Goal: Task Accomplishment & Management: Use online tool/utility

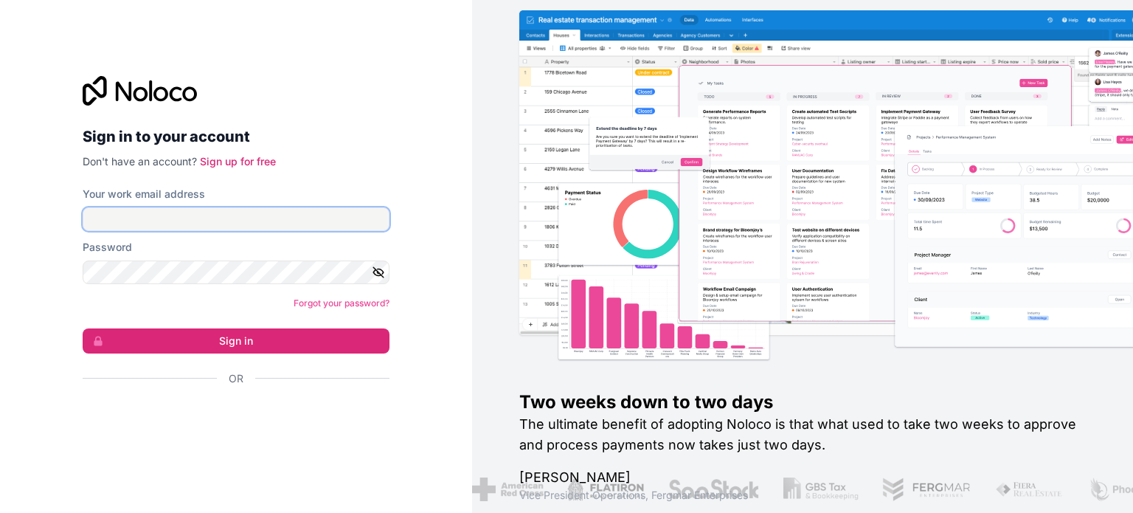
click at [235, 227] on input "Your work email address" at bounding box center [236, 219] width 307 height 24
type input "diogo.barros@blip.ai"
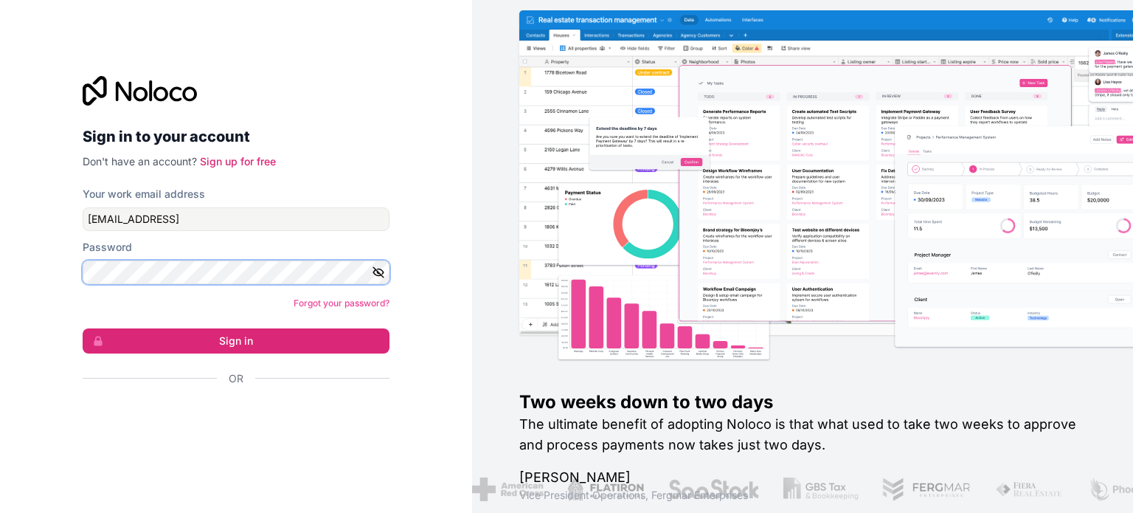
click at [83, 328] on button "Sign in" at bounding box center [236, 340] width 307 height 25
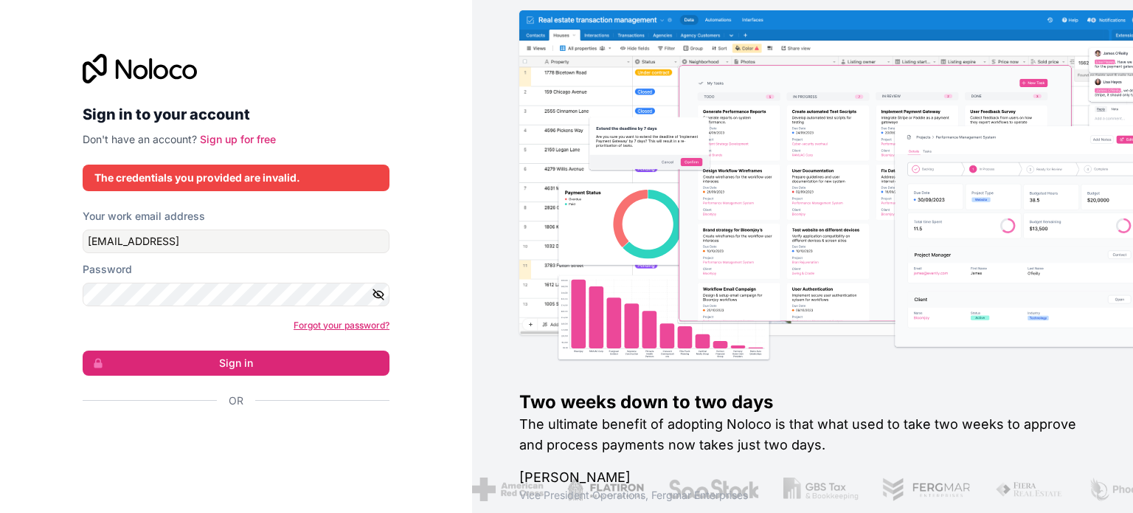
click at [354, 319] on link "Forgot your password?" at bounding box center [342, 324] width 96 height 11
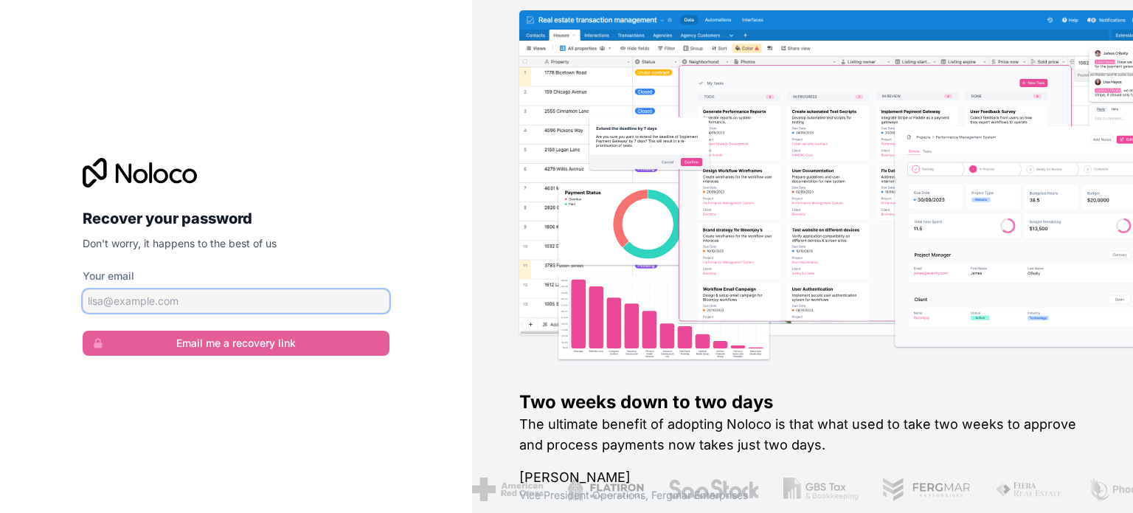
click at [220, 293] on input "Your email" at bounding box center [236, 301] width 307 height 24
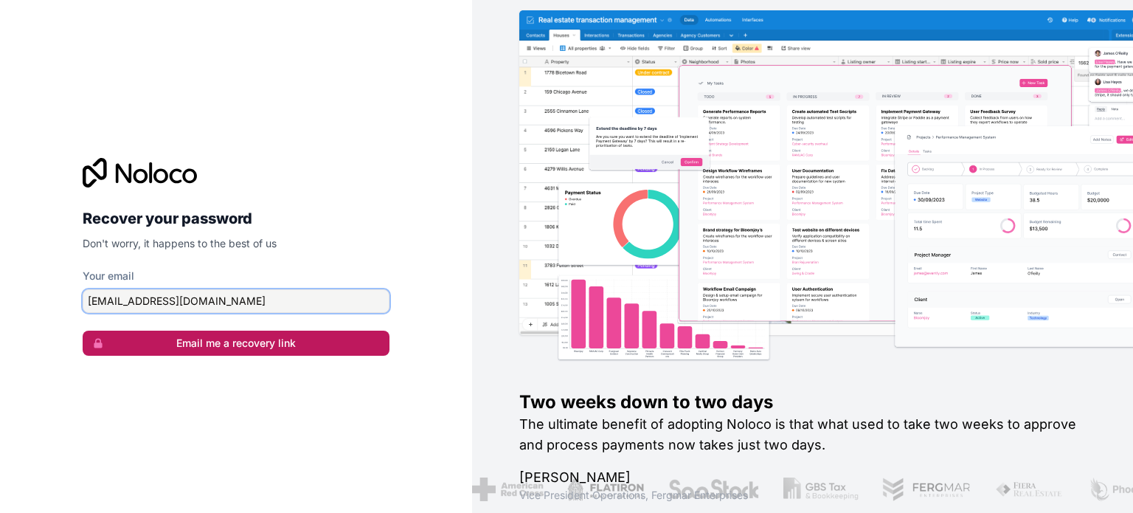
type input "[EMAIL_ADDRESS][DOMAIN_NAME]"
click at [243, 341] on button "Email me a recovery link" at bounding box center [236, 343] width 307 height 25
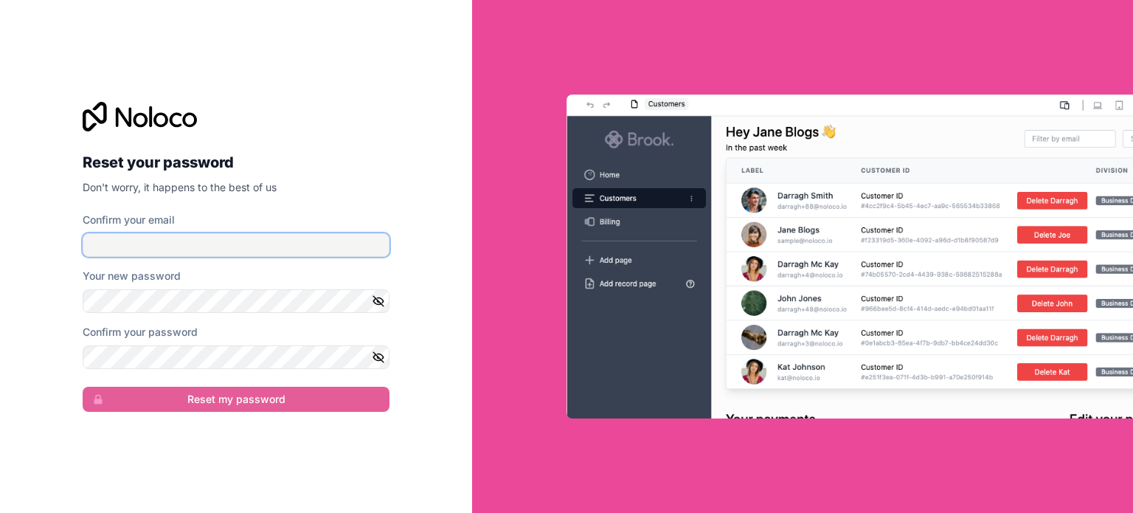
click at [178, 249] on input "Confirm your email" at bounding box center [236, 245] width 307 height 24
type input "se.diogobarros@gmail.com"
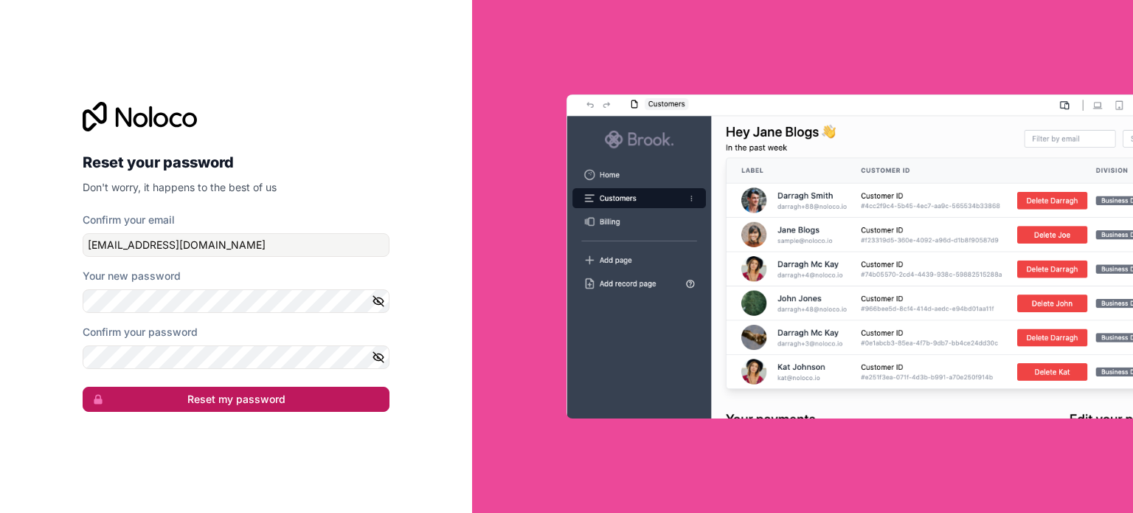
click at [247, 398] on button "Reset my password" at bounding box center [236, 399] width 307 height 25
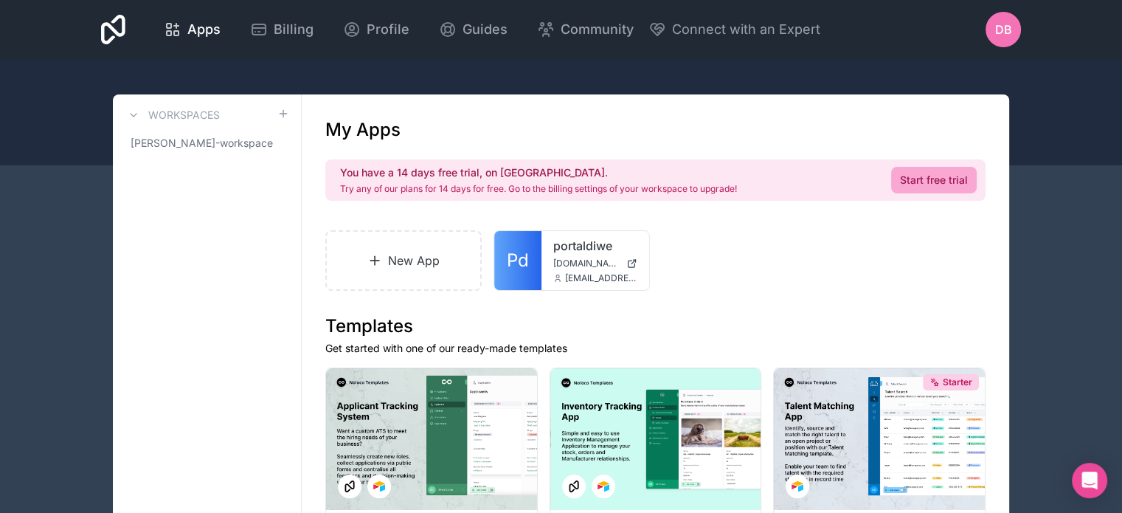
click at [171, 142] on span "diogo-barros-workspace" at bounding box center [198, 143] width 135 height 15
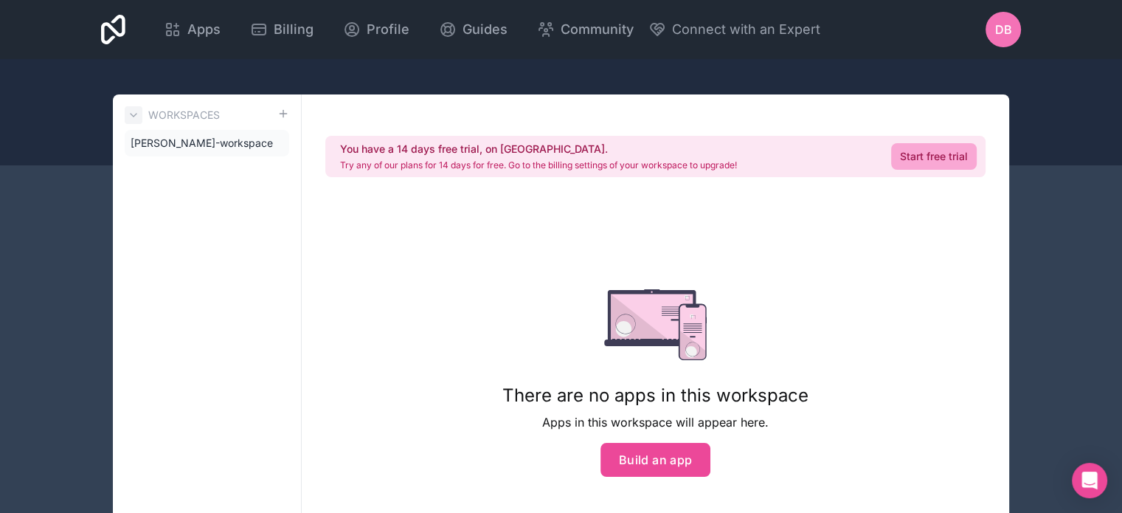
click at [129, 111] on icon at bounding box center [134, 115] width 12 height 12
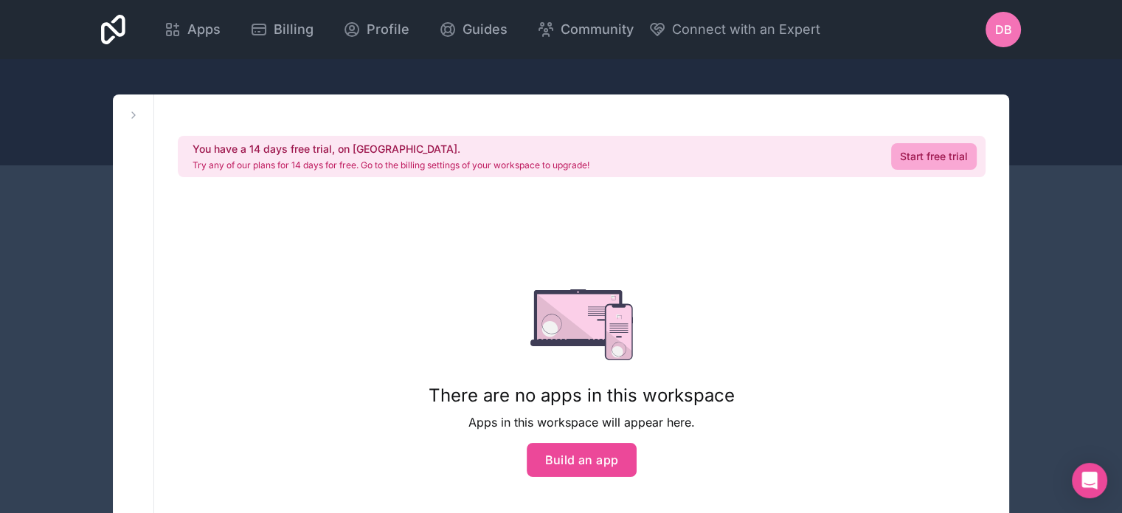
click at [561, 51] on div "Apps Billing Profile Guides Community Connect with an Expert DB Billing Profile…" at bounding box center [561, 29] width 944 height 59
click at [593, 458] on button "Build an app" at bounding box center [582, 460] width 111 height 34
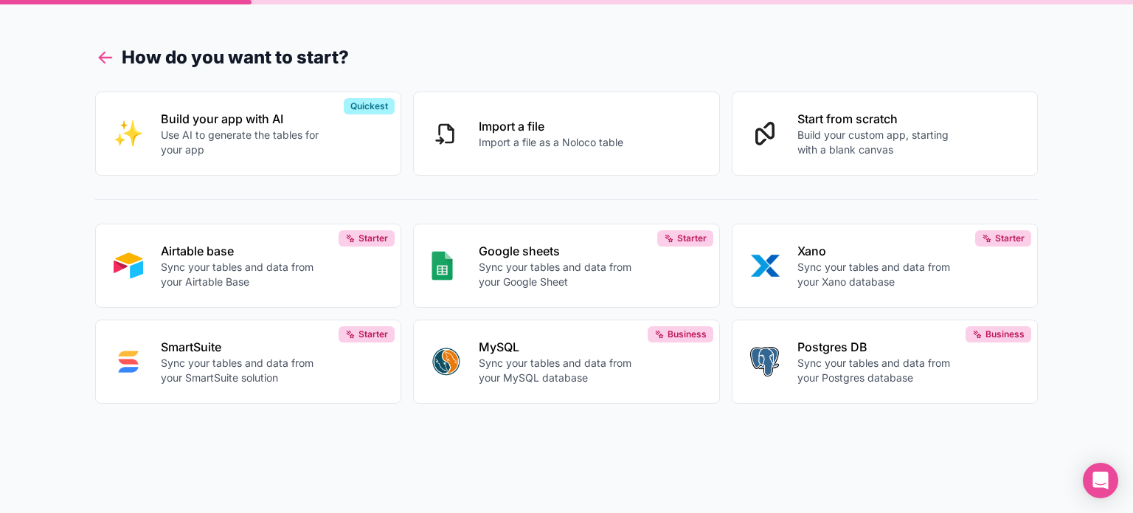
click at [104, 52] on icon at bounding box center [101, 54] width 5 height 5
